Goal: Use online tool/utility

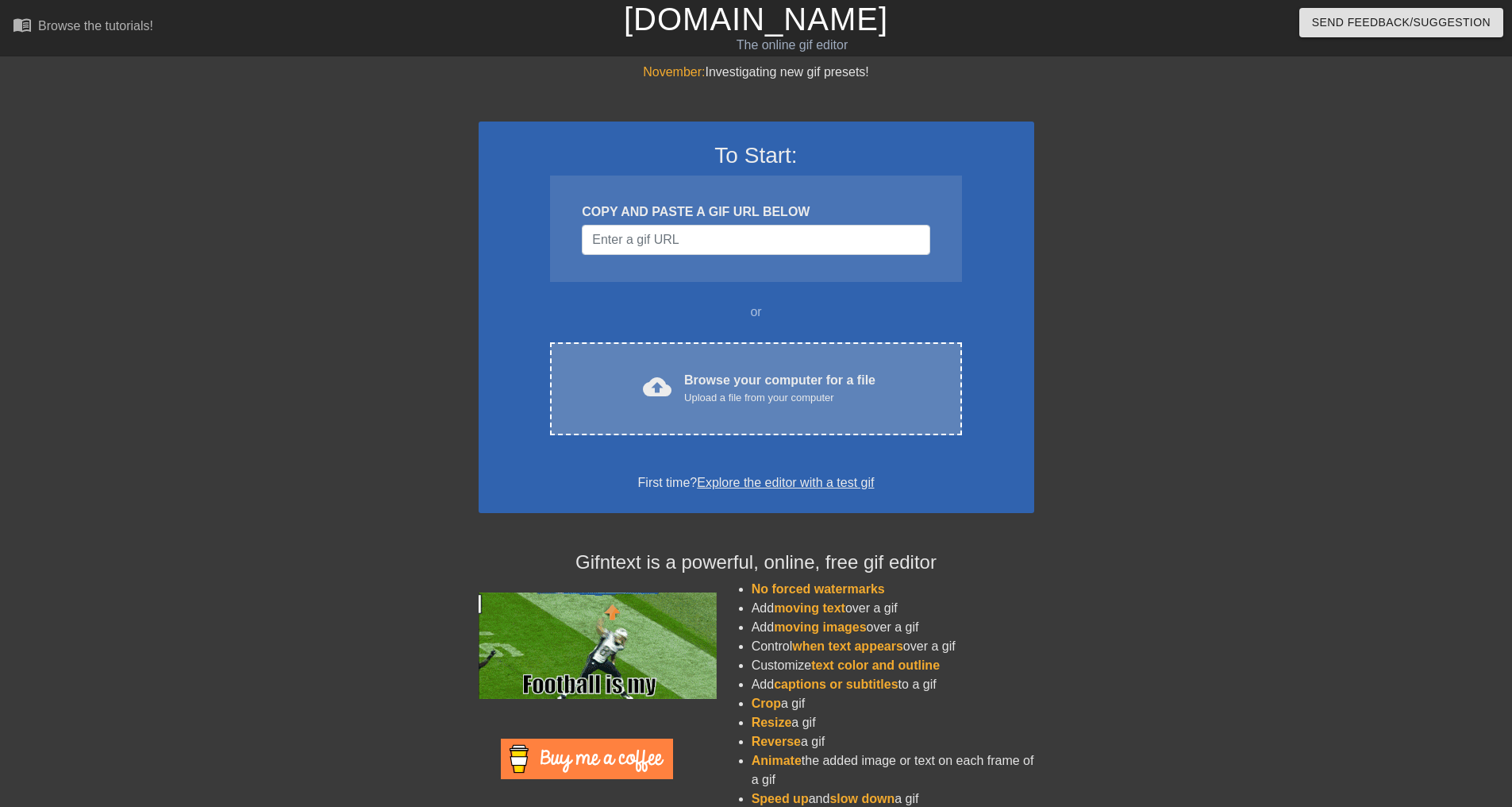
click at [717, 371] on div "Browse your computer for a file Upload a file from your computer" at bounding box center [780, 388] width 191 height 35
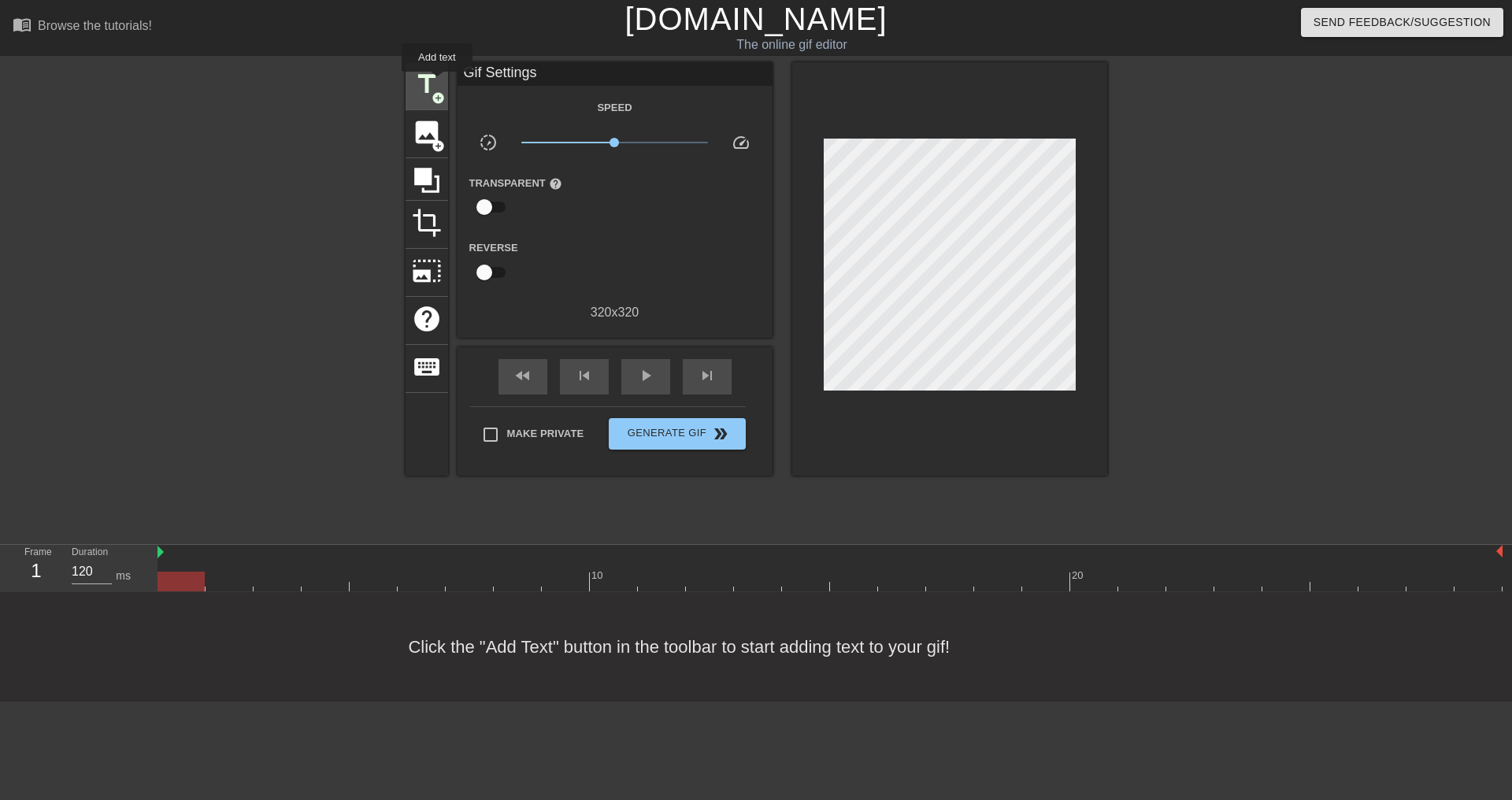
click at [437, 82] on span "title" at bounding box center [427, 84] width 30 height 30
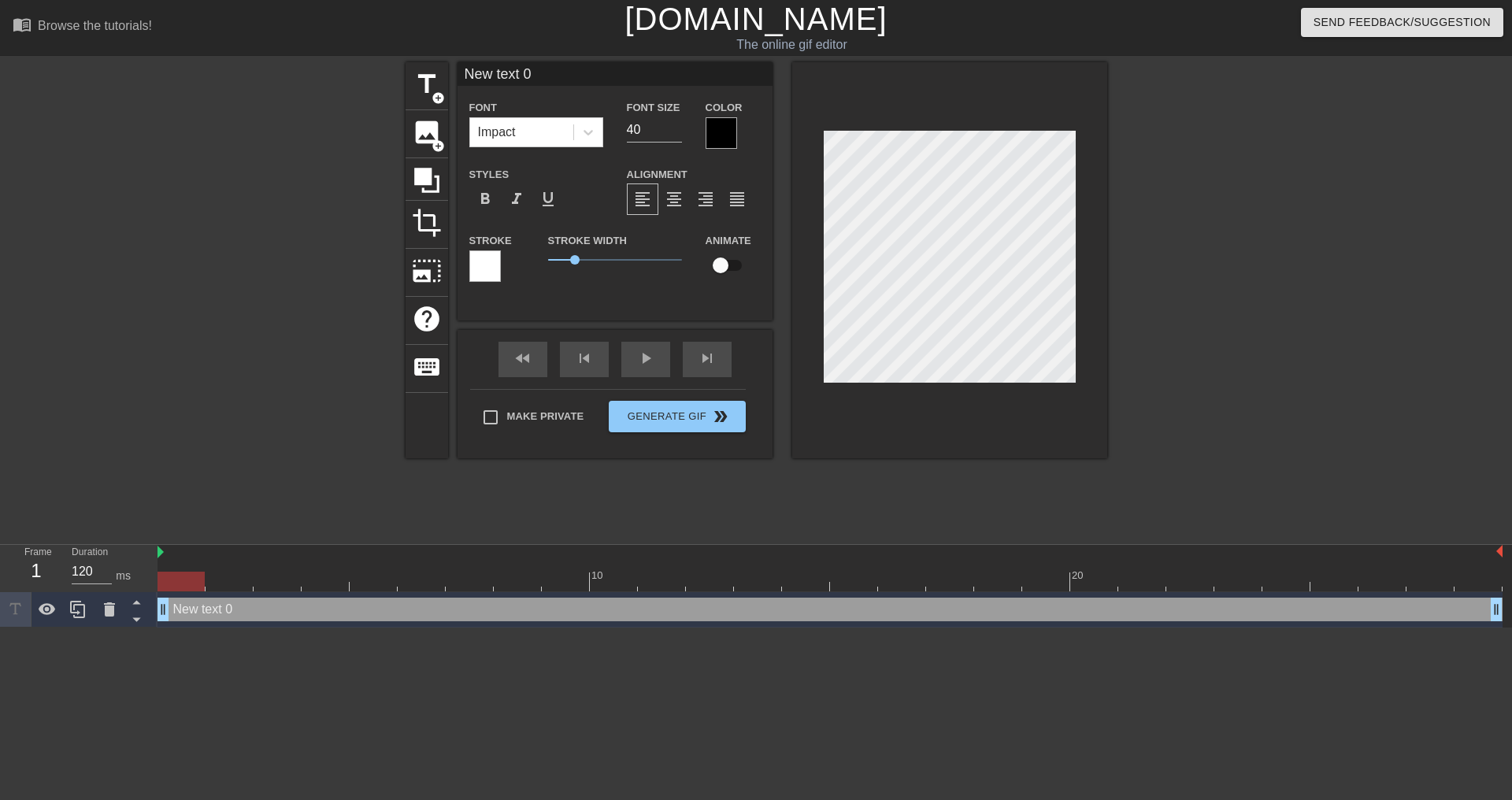
scroll to position [2, 2]
click at [1204, 285] on div at bounding box center [1244, 298] width 236 height 472
click at [193, 602] on div "New text 0 drag_handle drag_handle" at bounding box center [829, 609] width 1345 height 23
drag, startPoint x: 170, startPoint y: 614, endPoint x: 306, endPoint y: 615, distance: 136.0
drag, startPoint x: 306, startPoint y: 615, endPoint x: 239, endPoint y: 445, distance: 182.7
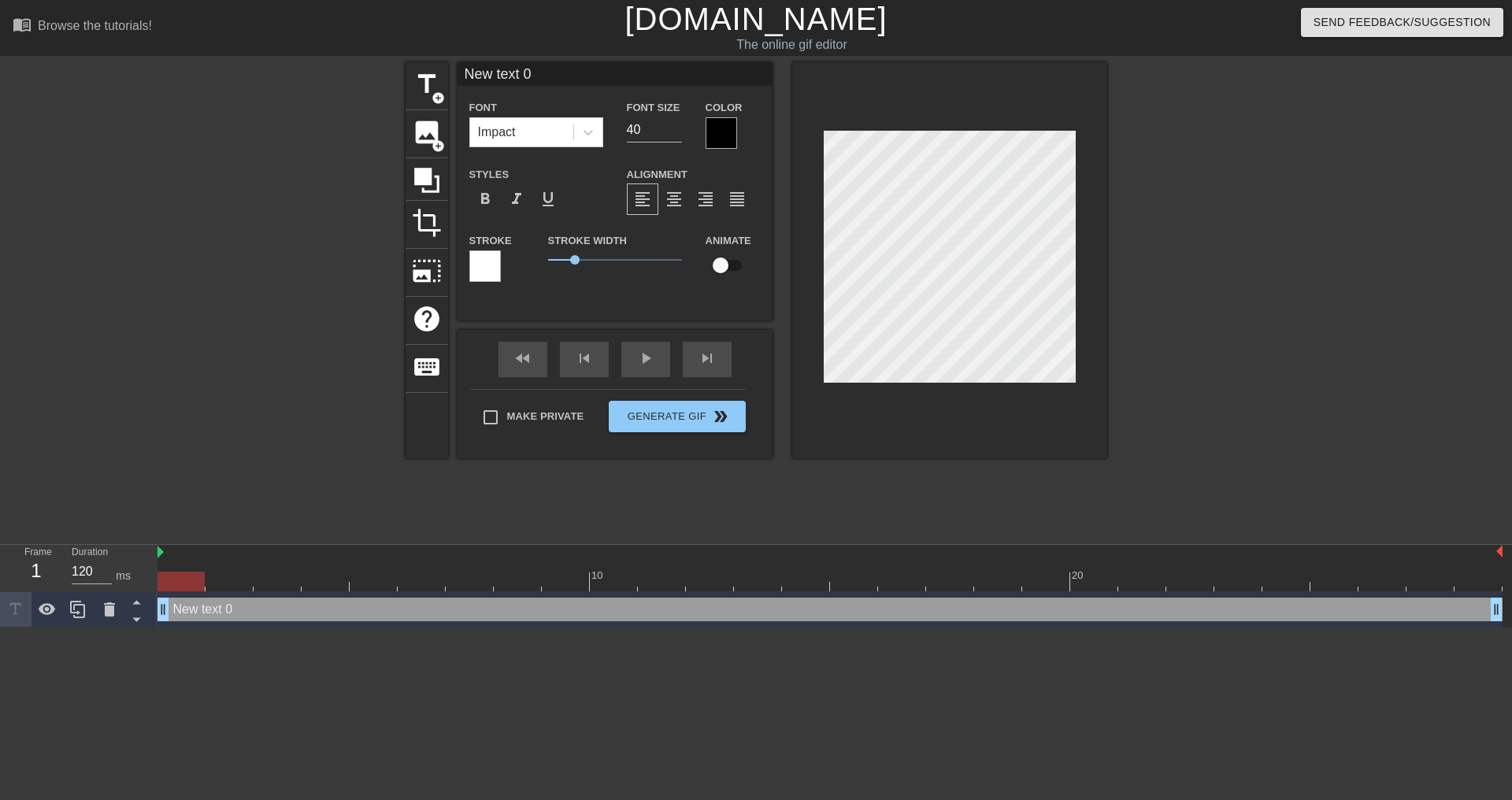
click at [0, 552] on div "Frame 1 Duration 120 ms 10 20 New text 0 drag_handle drag_handle" at bounding box center [756, 586] width 1512 height 83
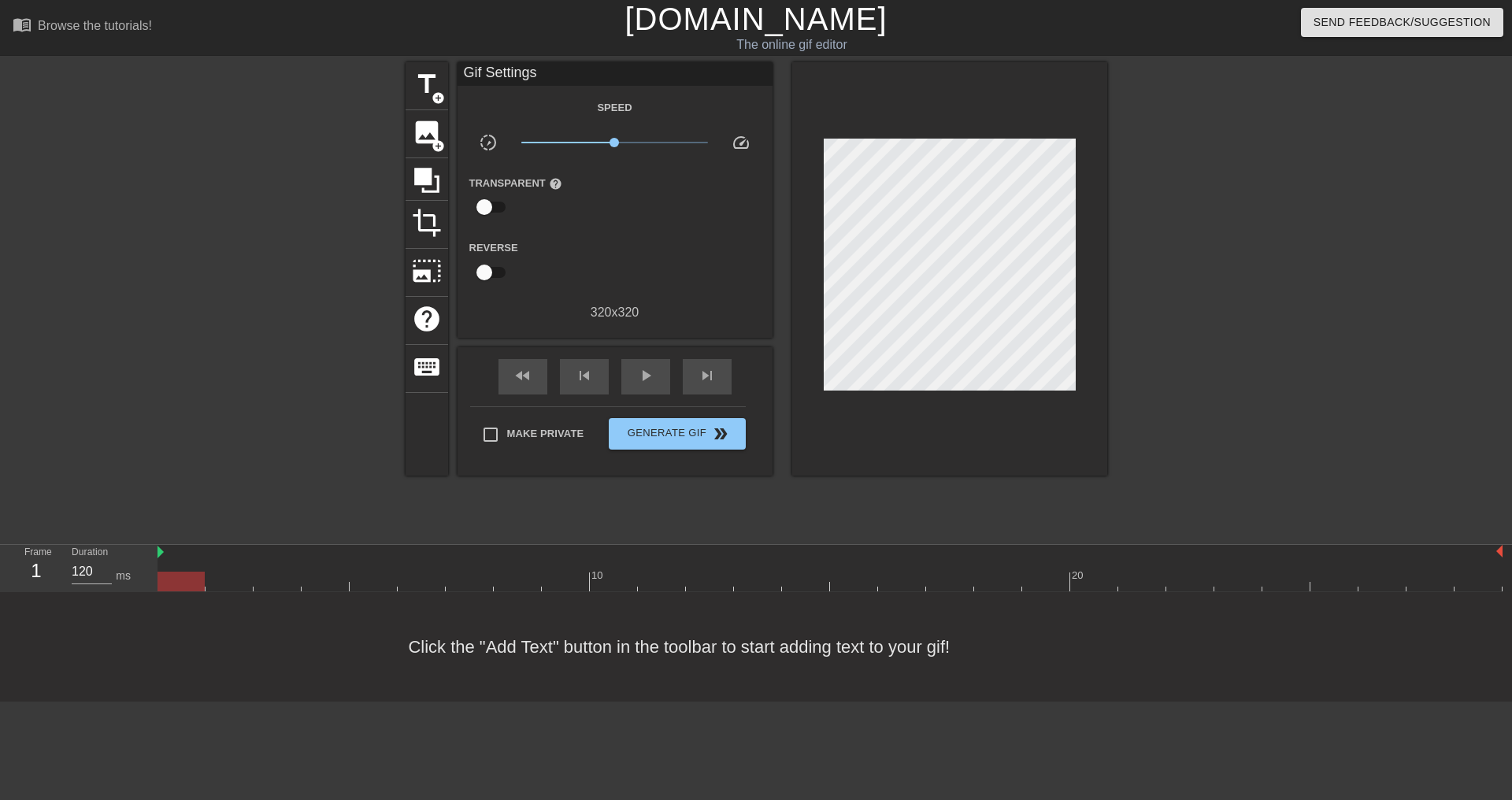
click at [1195, 290] on div at bounding box center [1244, 298] width 236 height 472
click at [164, 569] on div at bounding box center [181, 570] width 48 height 19
click at [22, 563] on div "Frame 1" at bounding box center [36, 568] width 47 height 45
click at [166, 580] on div at bounding box center [181, 581] width 47 height 19
click at [510, 579] on div at bounding box center [517, 581] width 47 height 19
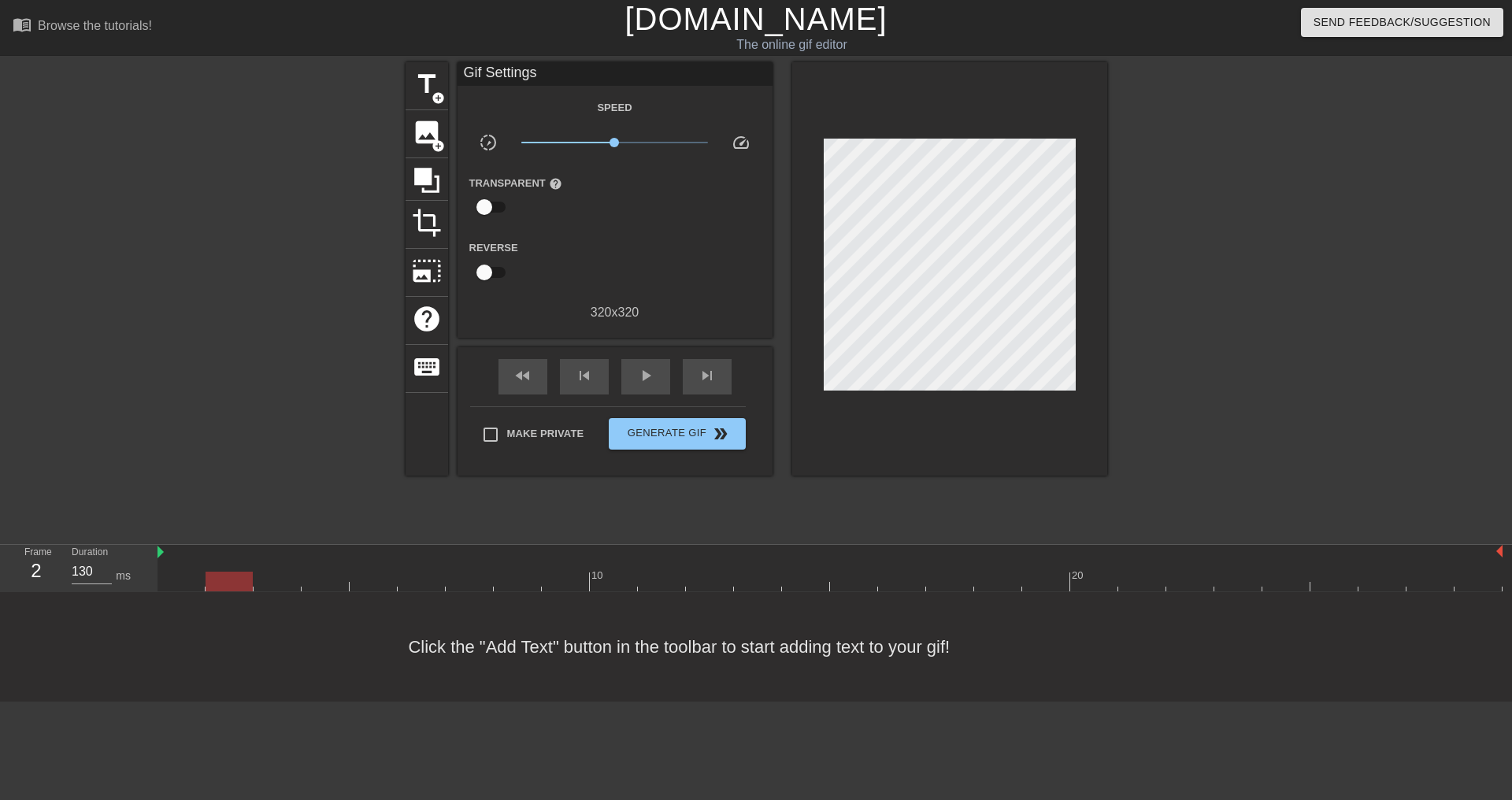
type input "120"
drag, startPoint x: 615, startPoint y: 586, endPoint x: 11, endPoint y: 522, distance: 607.4
click at [11, 522] on div "menu_book Browse the tutorials! [DOMAIN_NAME] The online gif editor Send Feedba…" at bounding box center [756, 351] width 1512 height 701
click at [542, 646] on div "Click the "Add Text" button in the toolbar to start adding text to your gif!" at bounding box center [756, 646] width 1512 height 109
click at [656, 436] on span "Generate Gif double_arrow" at bounding box center [676, 433] width 124 height 19
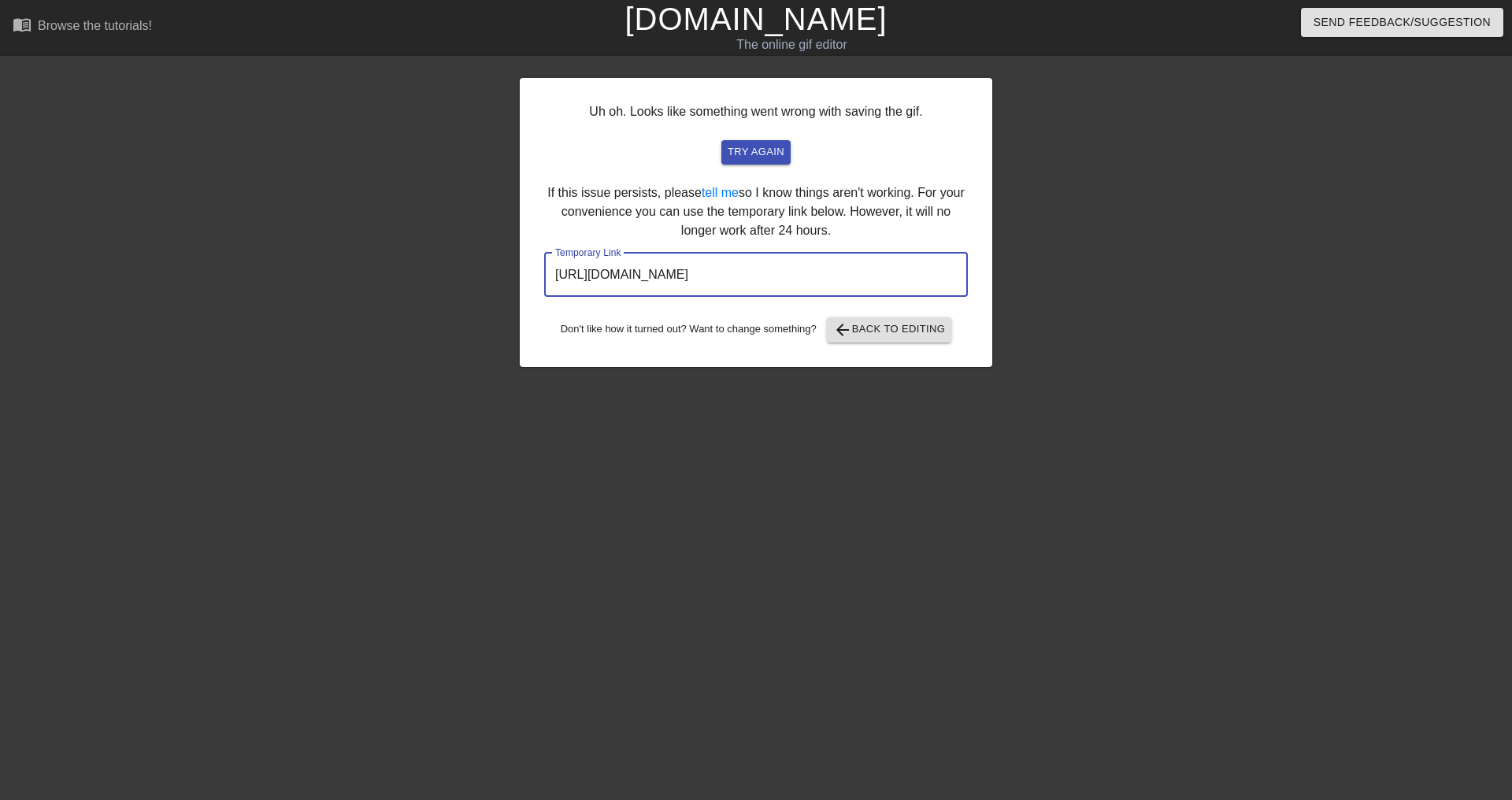
click at [759, 275] on input "[URL][DOMAIN_NAME]" at bounding box center [756, 274] width 424 height 44
